Goal: Task Accomplishment & Management: Manage account settings

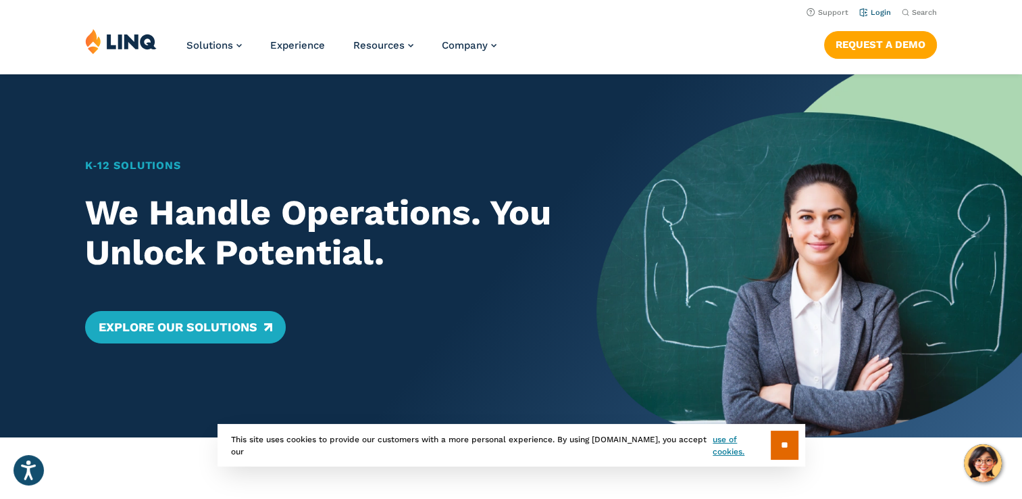
click at [878, 11] on link "Login" at bounding box center [875, 12] width 32 height 9
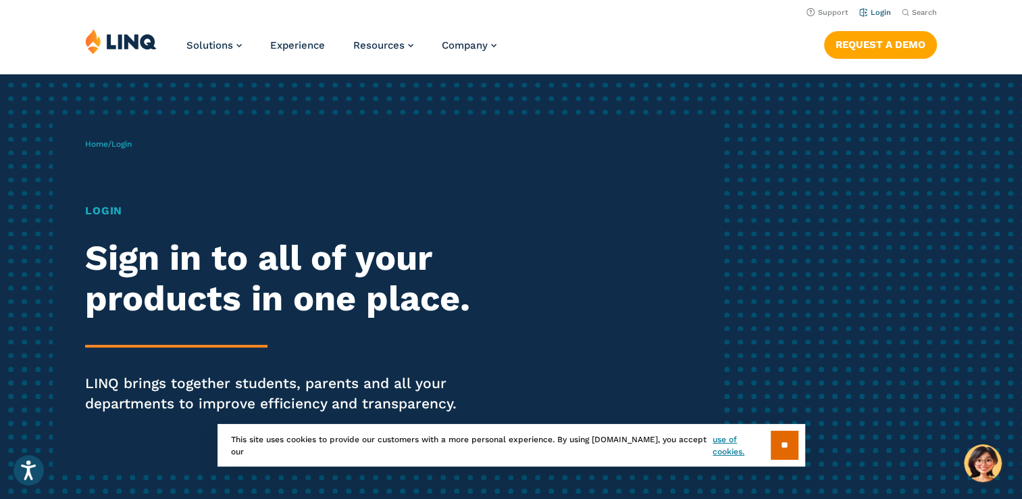
click at [878, 13] on link "Login" at bounding box center [875, 12] width 32 height 9
click at [95, 212] on h1 "Login" at bounding box center [282, 211] width 394 height 16
drag, startPoint x: 124, startPoint y: 143, endPoint x: 135, endPoint y: 155, distance: 15.8
click at [135, 155] on div "Home / Login Login Sign in to all of your products in one place. LINQ brings to…" at bounding box center [404, 295] width 638 height 346
click at [784, 450] on input "**" at bounding box center [785, 444] width 28 height 29
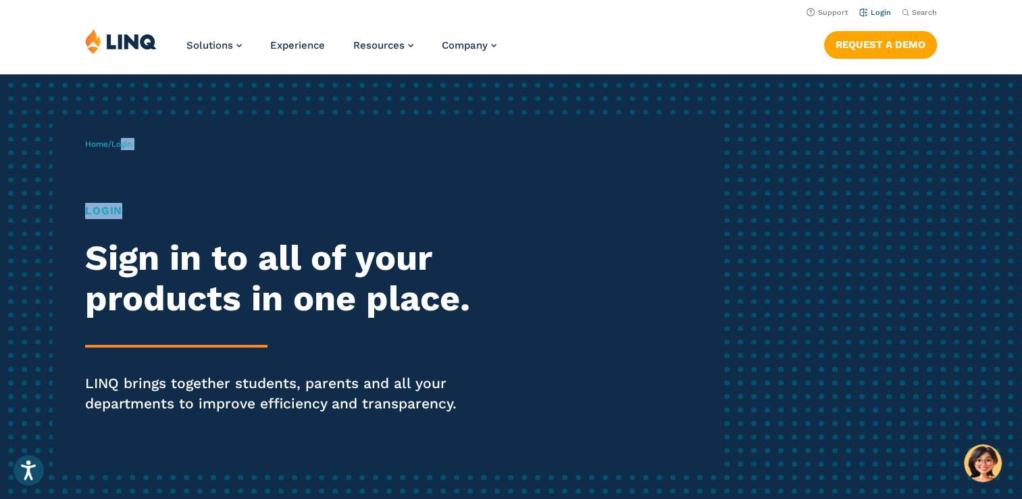
click at [876, 12] on link "Login" at bounding box center [875, 12] width 32 height 9
click at [108, 213] on h1 "Login" at bounding box center [282, 211] width 394 height 16
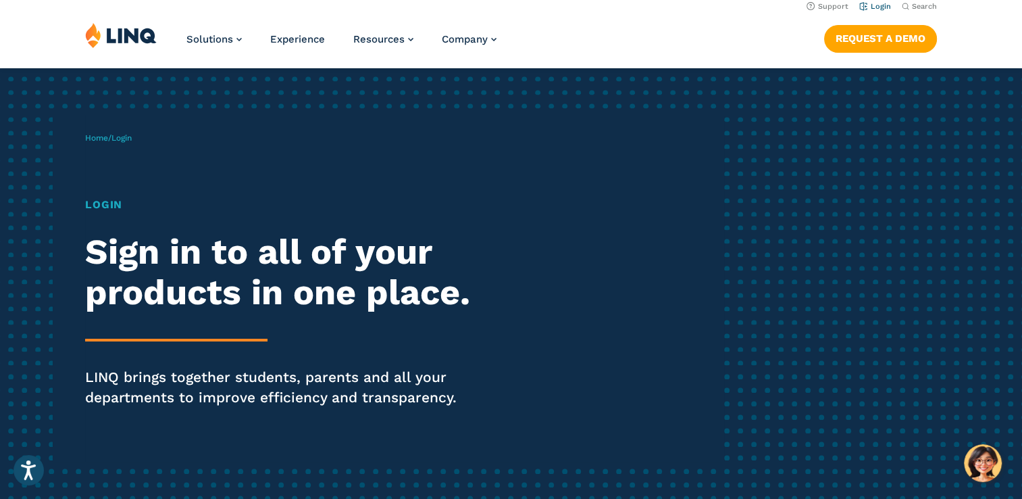
click at [881, 4] on link "Login" at bounding box center [875, 6] width 32 height 9
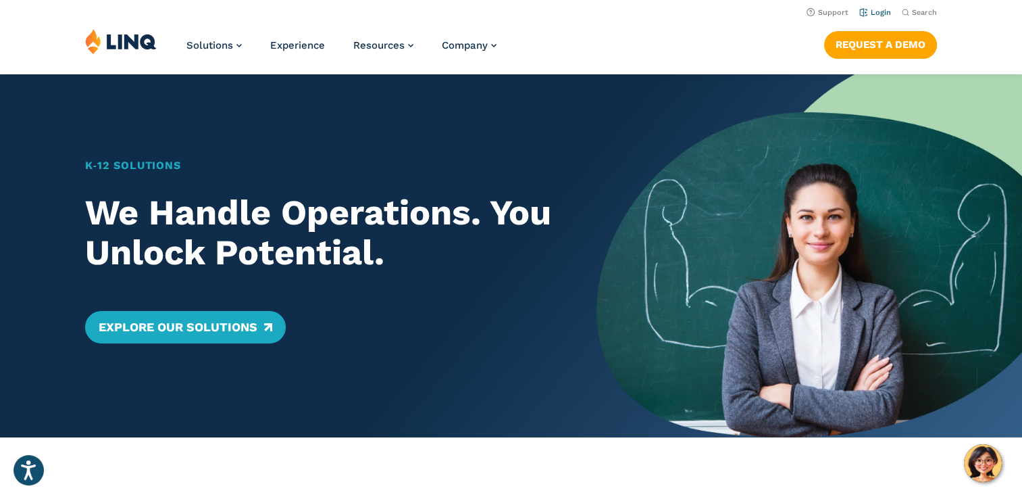
click at [877, 13] on link "Login" at bounding box center [875, 12] width 32 height 9
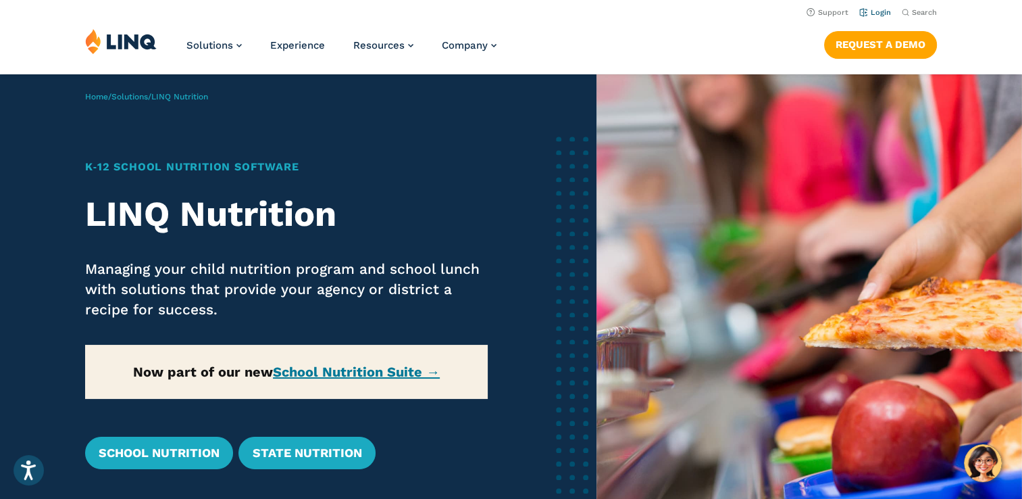
click at [878, 17] on link "Login" at bounding box center [875, 12] width 32 height 9
